Goal: Task Accomplishment & Management: Use online tool/utility

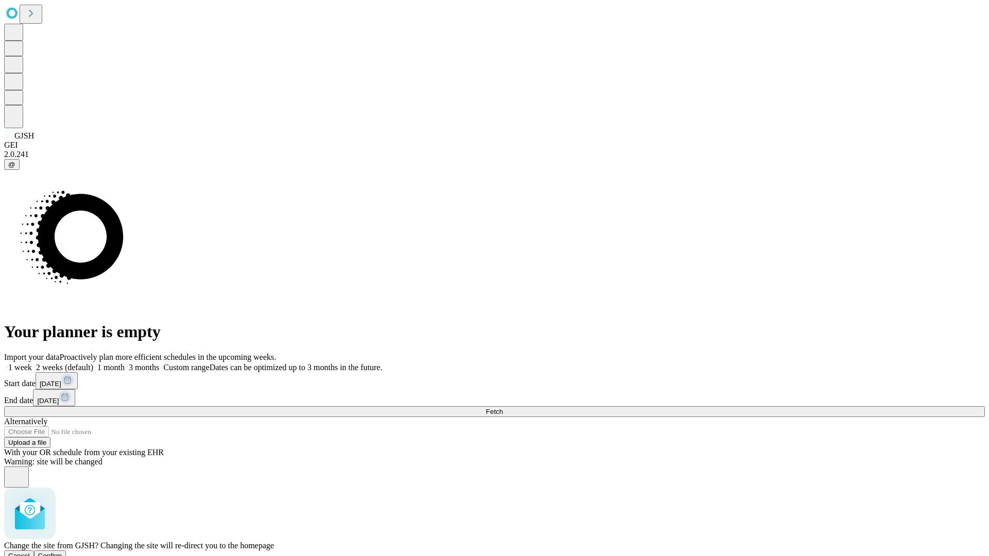
click at [62, 552] on span "Confirm" at bounding box center [50, 556] width 24 height 8
click at [125, 363] on label "1 month" at bounding box center [108, 367] width 31 height 9
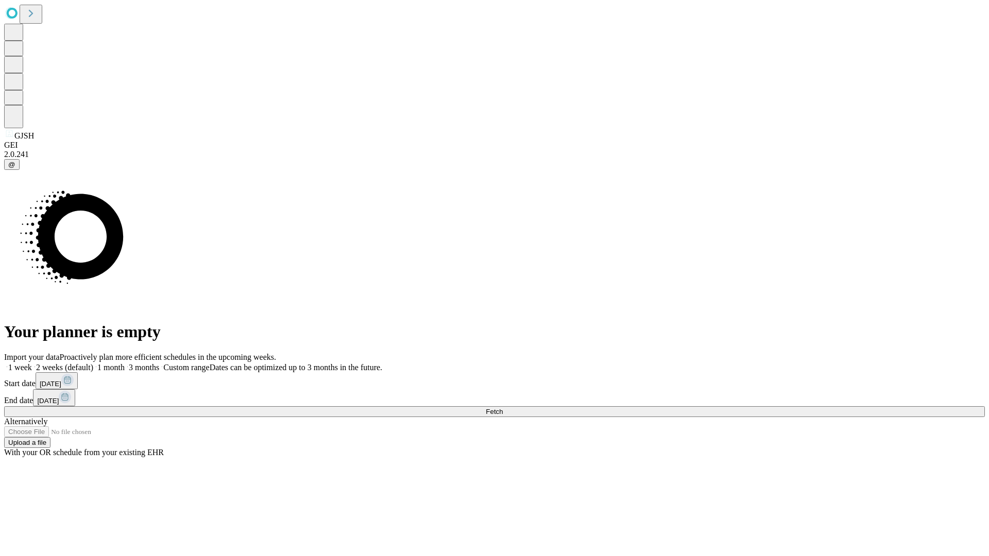
click at [503, 408] on span "Fetch" at bounding box center [494, 412] width 17 height 8
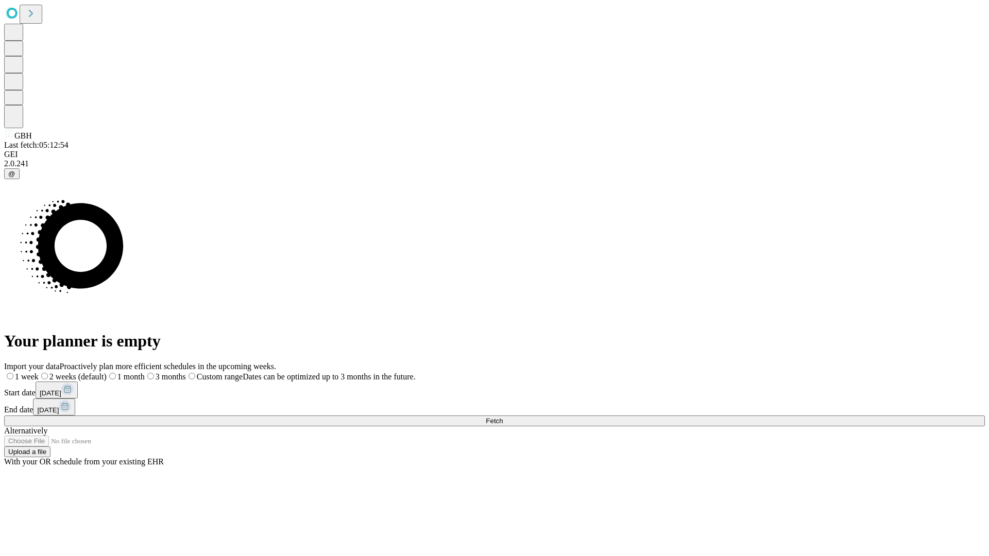
click at [145, 372] on label "1 month" at bounding box center [126, 376] width 38 height 9
click at [503, 417] on span "Fetch" at bounding box center [494, 421] width 17 height 8
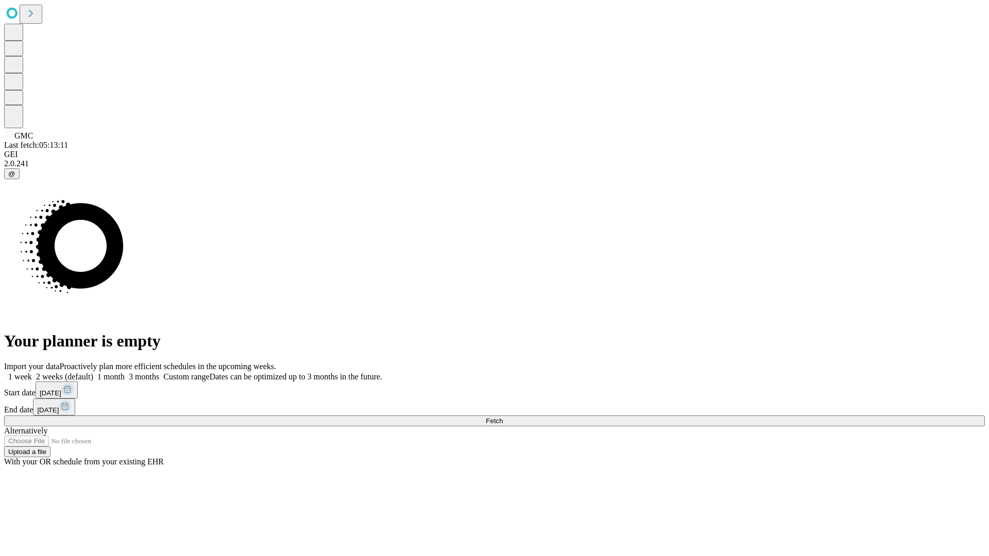
click at [125, 372] on label "1 month" at bounding box center [108, 376] width 31 height 9
click at [503, 417] on span "Fetch" at bounding box center [494, 421] width 17 height 8
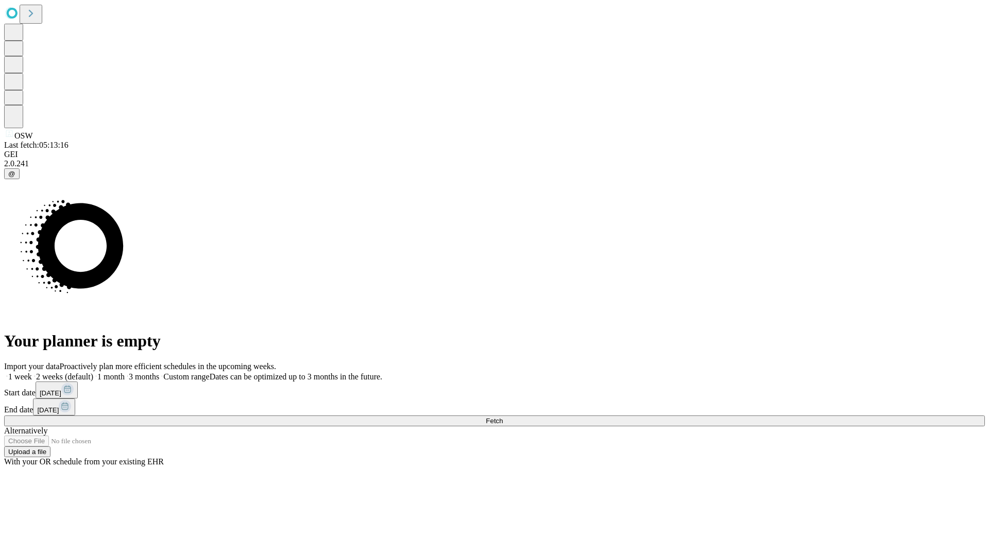
click at [125, 372] on label "1 month" at bounding box center [108, 376] width 31 height 9
click at [503, 417] on span "Fetch" at bounding box center [494, 421] width 17 height 8
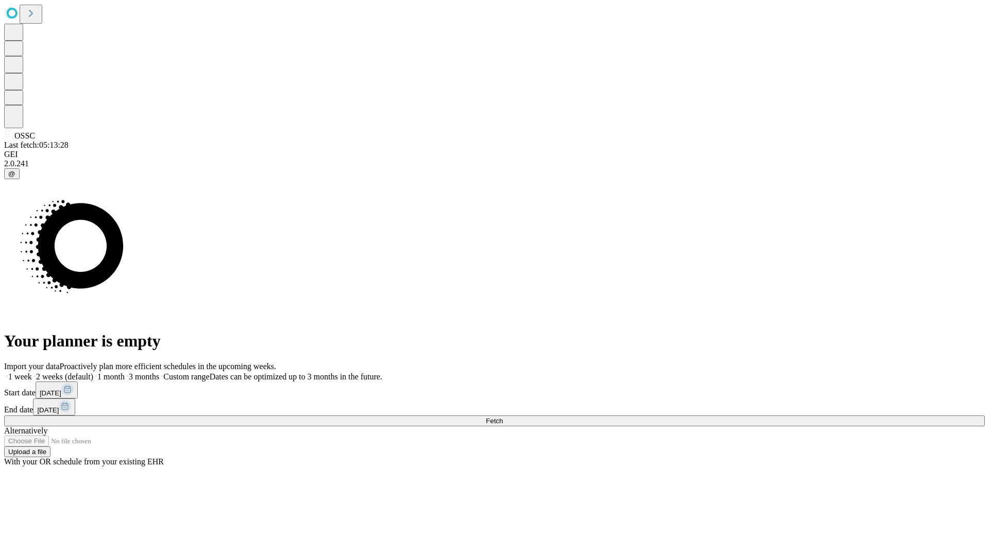
click at [125, 372] on label "1 month" at bounding box center [108, 376] width 31 height 9
click at [503, 417] on span "Fetch" at bounding box center [494, 421] width 17 height 8
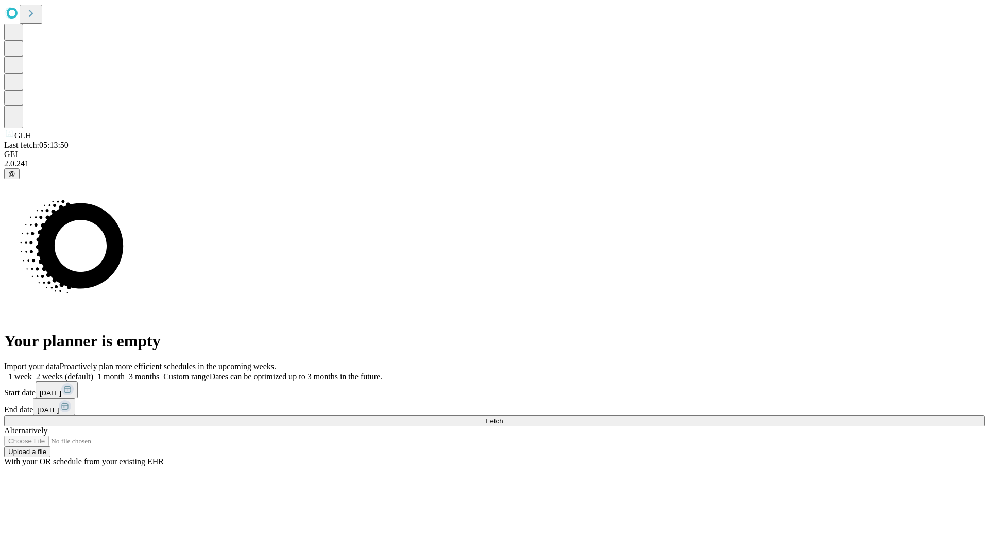
click at [125, 372] on label "1 month" at bounding box center [108, 376] width 31 height 9
click at [503, 417] on span "Fetch" at bounding box center [494, 421] width 17 height 8
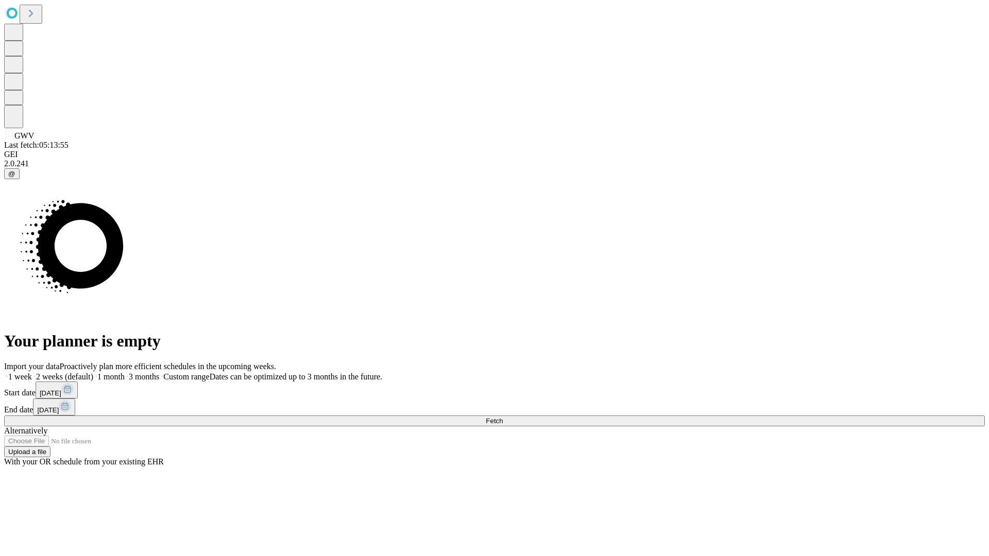
click at [503, 417] on span "Fetch" at bounding box center [494, 421] width 17 height 8
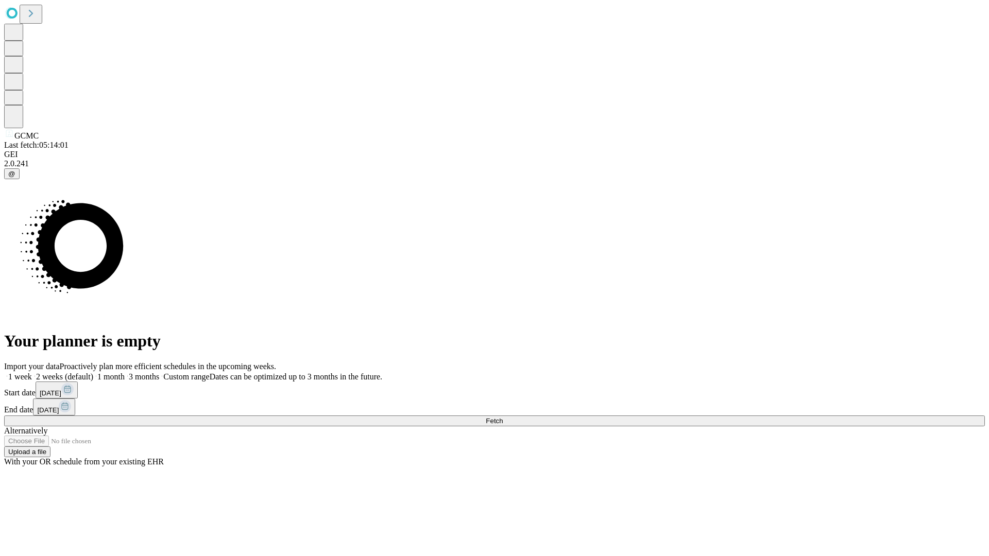
click at [125, 372] on label "1 month" at bounding box center [108, 376] width 31 height 9
click at [503, 417] on span "Fetch" at bounding box center [494, 421] width 17 height 8
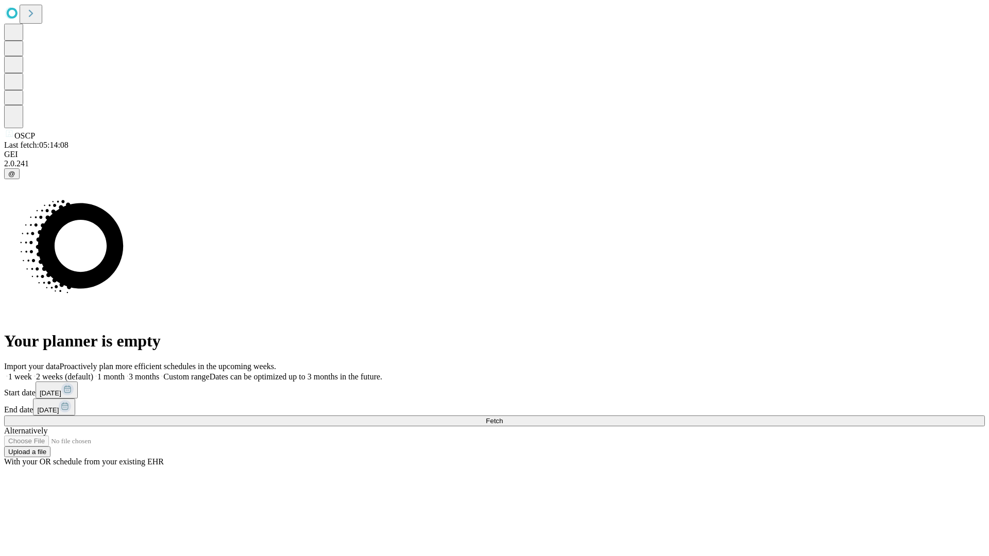
click at [125, 372] on label "1 month" at bounding box center [108, 376] width 31 height 9
click at [503, 417] on span "Fetch" at bounding box center [494, 421] width 17 height 8
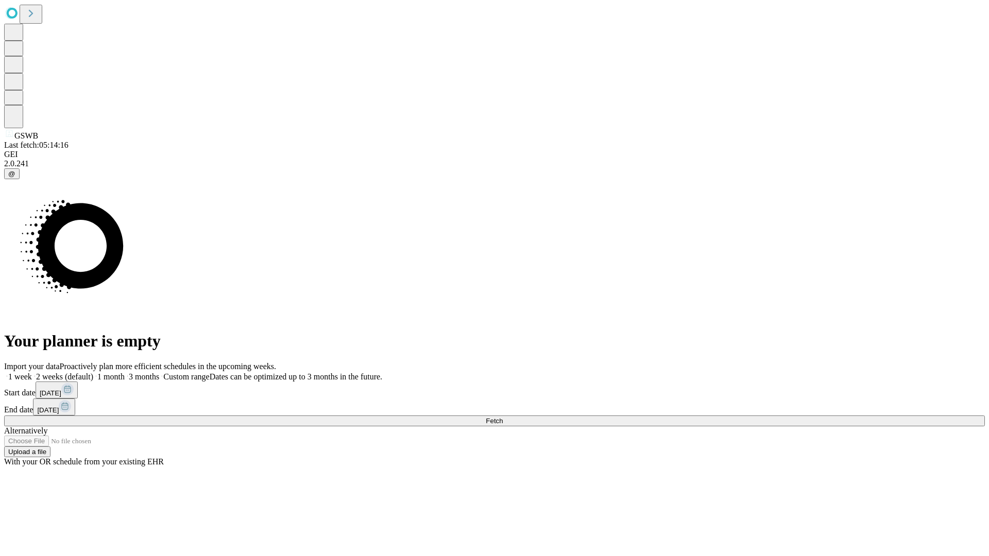
click at [125, 372] on label "1 month" at bounding box center [108, 376] width 31 height 9
click at [503, 417] on span "Fetch" at bounding box center [494, 421] width 17 height 8
